Goal: Transaction & Acquisition: Purchase product/service

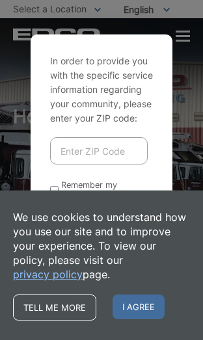
click at [103, 165] on input "Enter ZIP Code" at bounding box center [99, 150] width 98 height 27
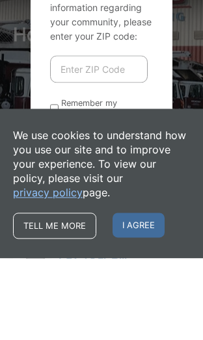
type input "92078"
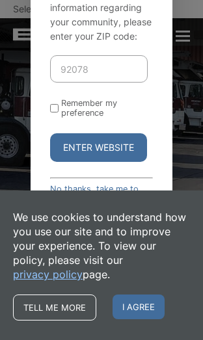
click at [58, 113] on input "Remember my preference" at bounding box center [54, 108] width 8 height 8
checkbox input "true"
click at [110, 162] on button "Enter Website" at bounding box center [98, 147] width 97 height 29
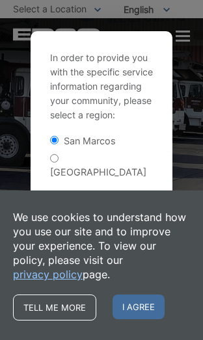
click at [148, 305] on span "I agree" at bounding box center [139, 307] width 52 height 25
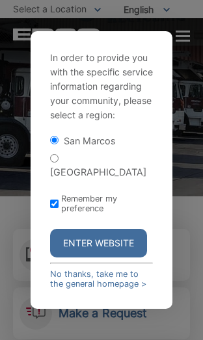
click at [117, 258] on button "Enter Website" at bounding box center [98, 243] width 97 height 29
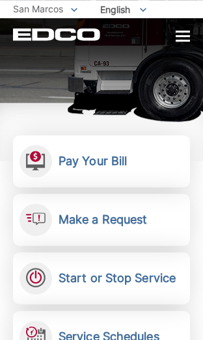
scroll to position [187, 0]
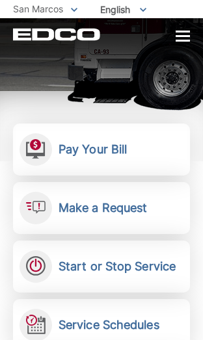
click at [125, 155] on h2 "Pay Your Bill" at bounding box center [93, 150] width 68 height 14
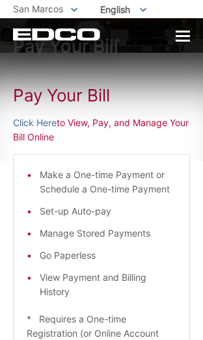
scroll to position [44, 0]
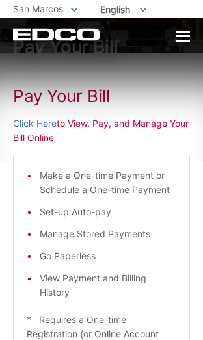
click at [113, 184] on li "Make a One-time Payment or Schedule a One-time Payment" at bounding box center [108, 183] width 137 height 29
click at [121, 123] on p "Click Here to View, Pay, and Manage Your Bill Online" at bounding box center [101, 131] width 177 height 29
click at [55, 140] on p "Click Here to View, Pay, and Manage Your Bill Online" at bounding box center [101, 131] width 177 height 29
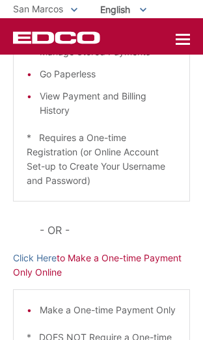
scroll to position [227, 0]
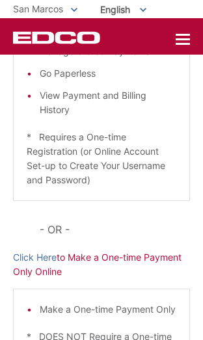
click at [128, 262] on p "Click Here to Make a One-time Payment Only Online" at bounding box center [101, 265] width 177 height 29
click at [115, 253] on p "Click Here to Make a One-time Payment Only Online" at bounding box center [101, 265] width 177 height 29
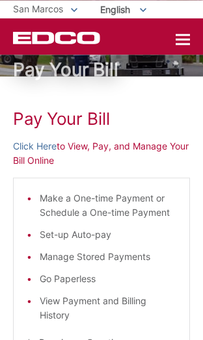
scroll to position [0, 0]
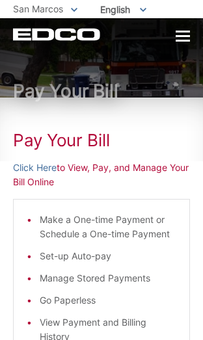
click at [117, 171] on p "Click Here to View, Pay, and Manage Your Bill Online" at bounding box center [101, 175] width 177 height 29
click at [39, 171] on link "Click Here" at bounding box center [35, 168] width 44 height 14
